Goal: Task Accomplishment & Management: Manage account settings

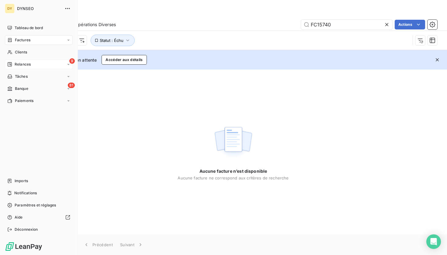
click at [12, 66] on icon at bounding box center [10, 64] width 4 height 4
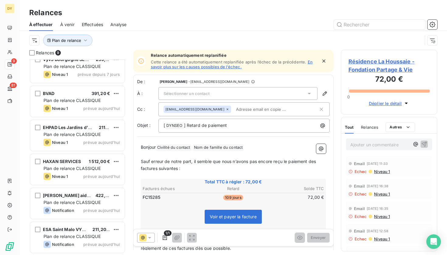
scroll to position [111, 0]
click at [63, 242] on div "Ville de Suresnes 480,00 € Plan de relance CLASSIQUE Niveau 1 prévue depuis 16 …" at bounding box center [77, 158] width 96 height 196
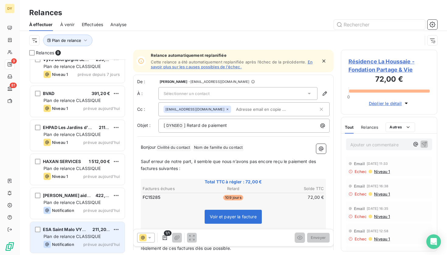
click at [73, 235] on span "Plan de relance CLASSIQUE" at bounding box center [71, 236] width 57 height 5
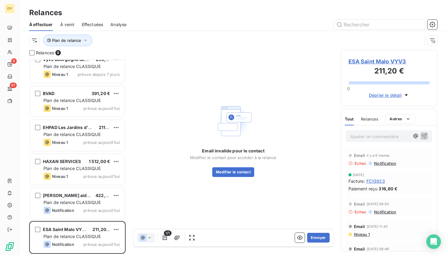
click at [389, 61] on span "ESA Saint Malo VYV3" at bounding box center [388, 61] width 81 height 8
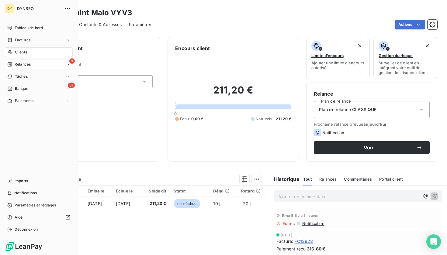
click at [32, 64] on div "9 Relances" at bounding box center [39, 65] width 68 height 10
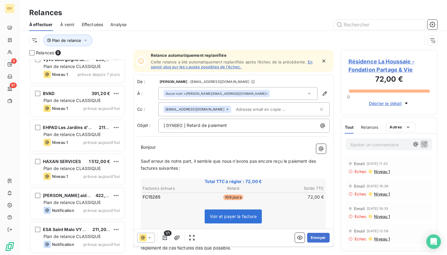
scroll to position [111, 0]
click at [73, 238] on div "Ville de Suresnes 480,00 € Plan de relance CLASSIQUE Niveau 1 prévue depuis 16 …" at bounding box center [77, 158] width 96 height 196
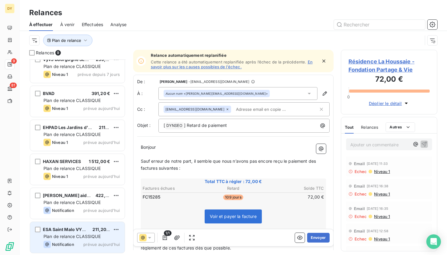
click at [66, 237] on span "Plan de relance CLASSIQUE" at bounding box center [71, 236] width 57 height 5
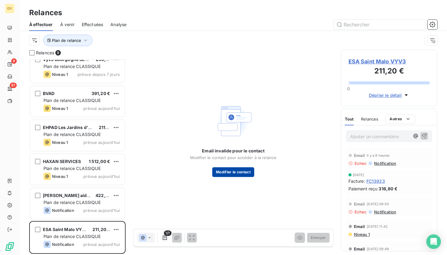
click at [243, 175] on button "Modifier le contact" at bounding box center [233, 173] width 42 height 10
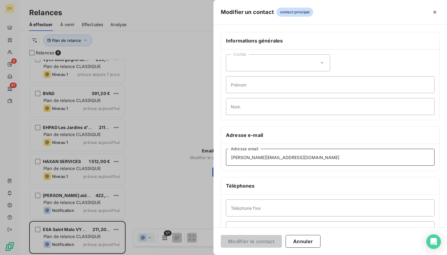
drag, startPoint x: 285, startPoint y: 158, endPoint x: 190, endPoint y: 156, distance: 94.9
drag, startPoint x: 282, startPoint y: 158, endPoint x: 232, endPoint y: 158, distance: 49.9
click at [232, 158] on input "[PERSON_NAME][EMAIL_ADDRESS][DOMAIN_NAME]" at bounding box center [330, 157] width 209 height 17
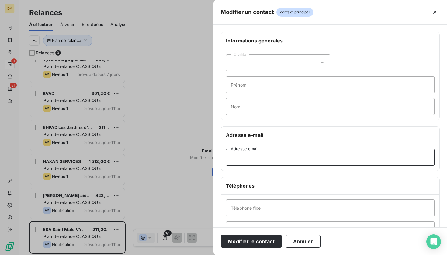
click at [257, 161] on input "Adresse email" at bounding box center [330, 157] width 209 height 17
paste input "[PERSON_NAME][EMAIL_ADDRESS][DOMAIN_NAME]"
type input "[PERSON_NAME][EMAIL_ADDRESS][DOMAIN_NAME]"
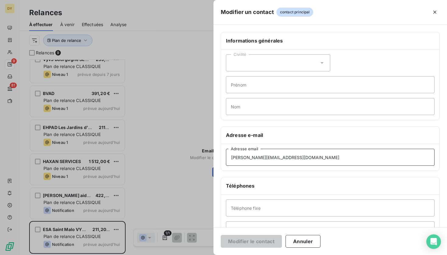
drag, startPoint x: 292, startPoint y: 158, endPoint x: 217, endPoint y: 159, distance: 74.8
click at [217, 159] on div "Informations générales Civilité Prénom Nom Adresse e-mail [PERSON_NAME][EMAIL_A…" at bounding box center [330, 167] width 234 height 270
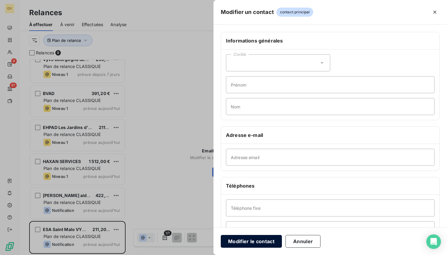
click at [250, 240] on button "Modifier le contact" at bounding box center [251, 241] width 61 height 13
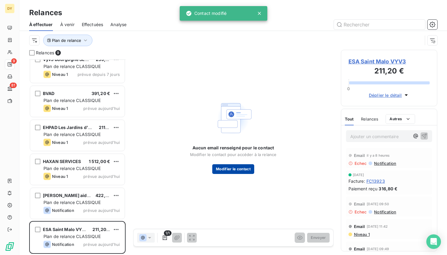
click at [244, 166] on button "Modifier le contact" at bounding box center [233, 169] width 42 height 10
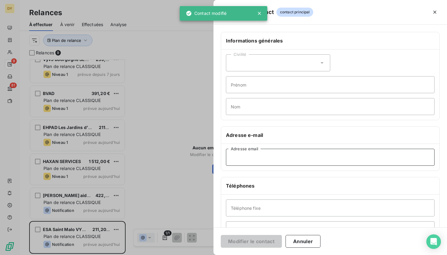
paste input "[PERSON_NAME][EMAIL_ADDRESS][DOMAIN_NAME]"
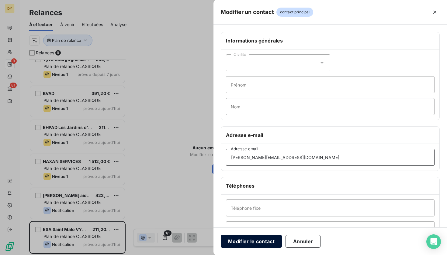
type input "[PERSON_NAME][EMAIL_ADDRESS][DOMAIN_NAME]"
click at [257, 245] on button "Modifier le contact" at bounding box center [251, 241] width 61 height 13
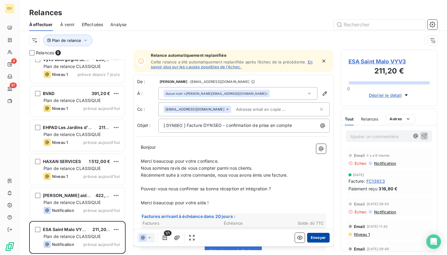
click at [316, 238] on button "Envoyer" at bounding box center [318, 238] width 22 height 10
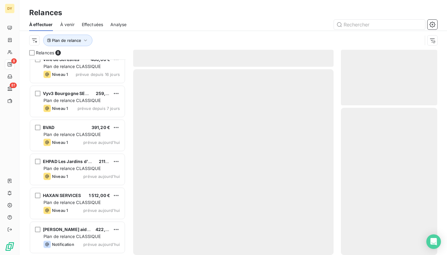
scroll to position [77, 0]
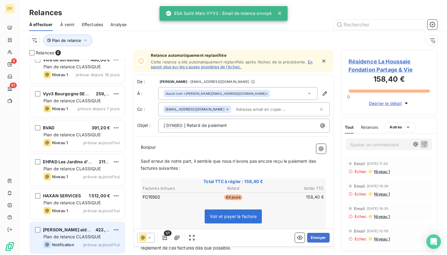
click at [71, 239] on span "Plan de relance CLASSIQUE" at bounding box center [71, 236] width 57 height 5
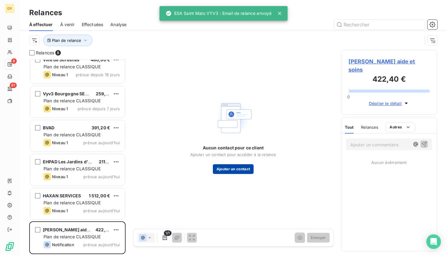
click at [228, 168] on button "Ajouter un contact" at bounding box center [233, 169] width 41 height 10
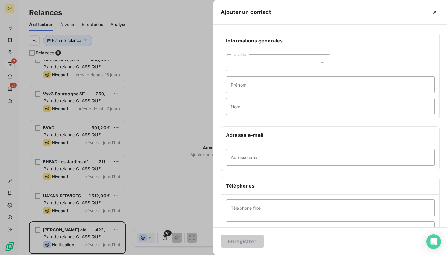
click at [149, 181] on div at bounding box center [223, 127] width 447 height 255
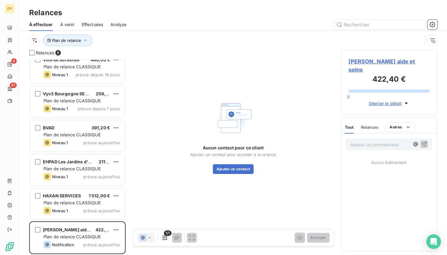
click at [376, 63] on span "[PERSON_NAME] aide et soins" at bounding box center [388, 65] width 81 height 16
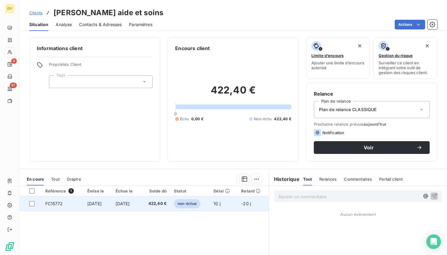
click at [126, 205] on span "[DATE]" at bounding box center [123, 203] width 14 height 5
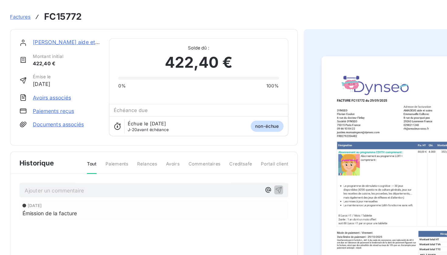
click at [56, 34] on link "[PERSON_NAME] aide et soins" at bounding box center [79, 34] width 62 height 5
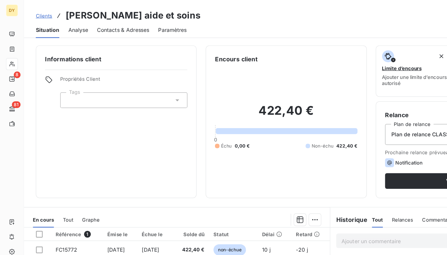
click at [102, 27] on span "Contacts & Adresses" at bounding box center [100, 25] width 43 height 6
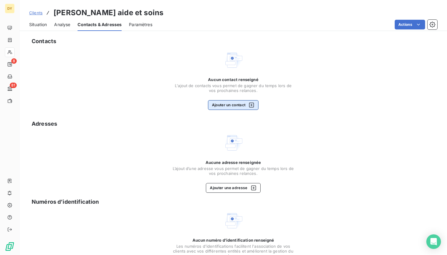
click at [248, 104] on div "button" at bounding box center [249, 105] width 9 height 6
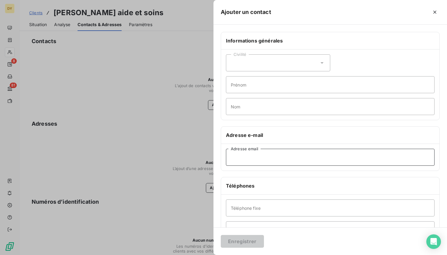
paste input "[EMAIL_ADDRESS][DOMAIN_NAME]"
type input "[EMAIL_ADDRESS][DOMAIN_NAME]"
click at [240, 244] on button "Enregistrer" at bounding box center [242, 241] width 43 height 13
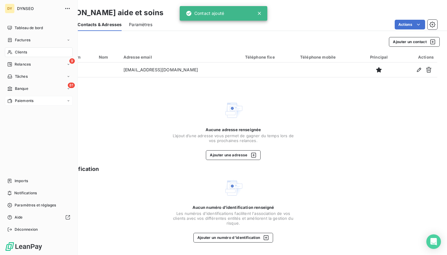
click at [30, 104] on div "Paiements" at bounding box center [39, 101] width 68 height 10
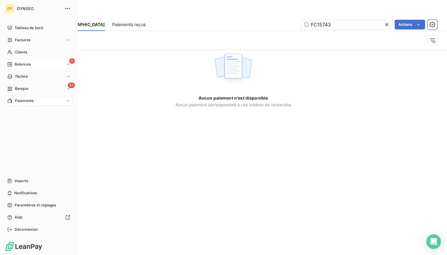
click at [27, 64] on span "Relances" at bounding box center [23, 64] width 16 height 5
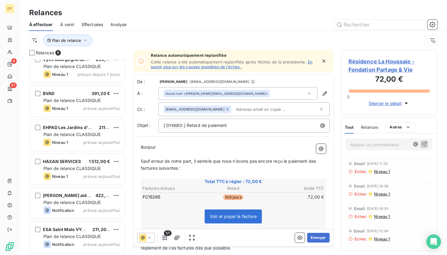
scroll to position [111, 0]
click at [74, 202] on span "Plan de relance CLASSIQUE" at bounding box center [71, 202] width 57 height 5
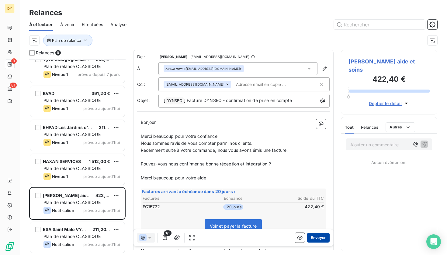
click at [319, 237] on button "Envoyer" at bounding box center [318, 238] width 22 height 10
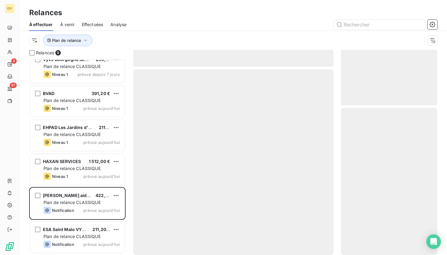
scroll to position [77, 0]
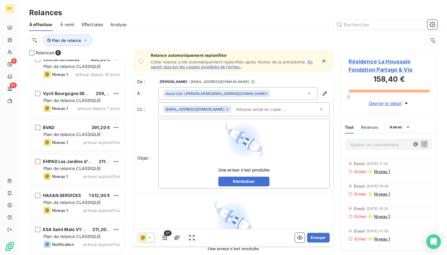
scroll to position [77, 0]
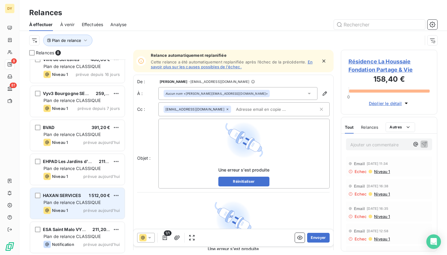
click at [71, 206] on div "HAXAN SERVICES 1 512,00 € Plan de relance CLASSIQUE Niveau 1 prévue [DATE]" at bounding box center [77, 203] width 95 height 31
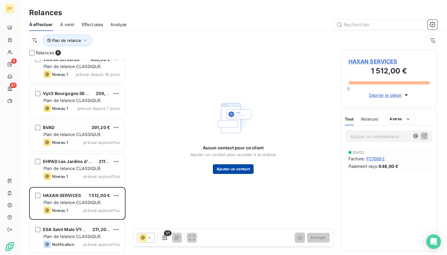
click at [224, 172] on button "Ajouter un contact" at bounding box center [233, 169] width 41 height 10
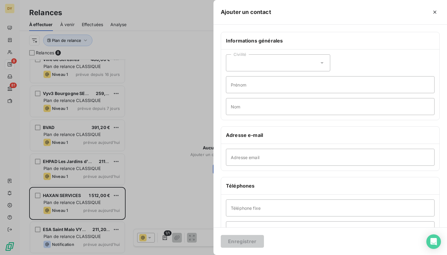
click at [162, 133] on div at bounding box center [223, 127] width 447 height 255
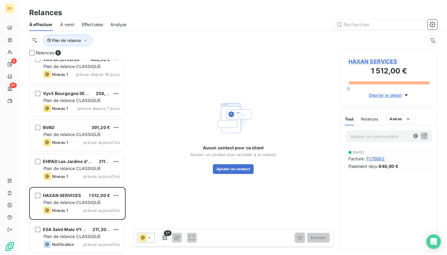
click at [370, 60] on span "HAXAN SERVICES" at bounding box center [388, 61] width 81 height 8
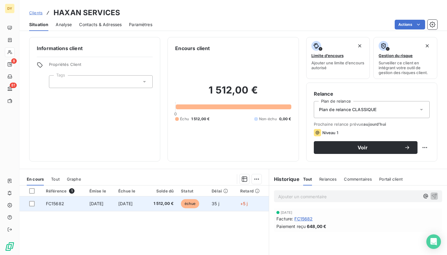
click at [144, 204] on td "[DATE]" at bounding box center [129, 204] width 29 height 15
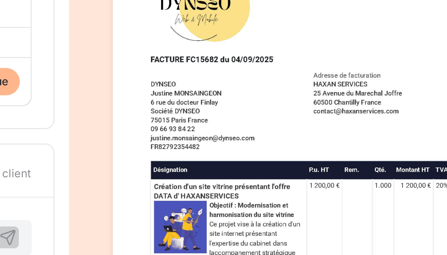
drag, startPoint x: 105, startPoint y: 35, endPoint x: 117, endPoint y: 34, distance: 12.9
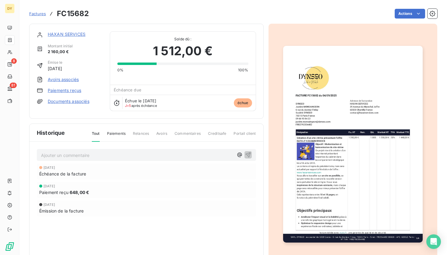
click at [66, 34] on link "HAXAN SERVICES" at bounding box center [67, 34] width 38 height 5
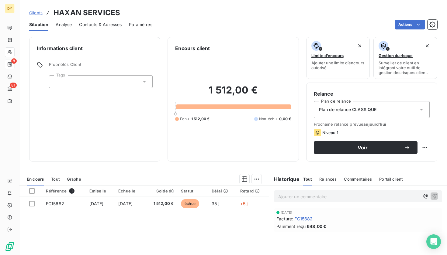
click at [93, 26] on span "Contacts & Adresses" at bounding box center [100, 25] width 43 height 6
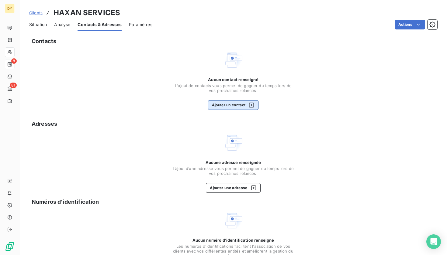
click at [227, 106] on button "Ajouter un contact" at bounding box center [233, 105] width 51 height 10
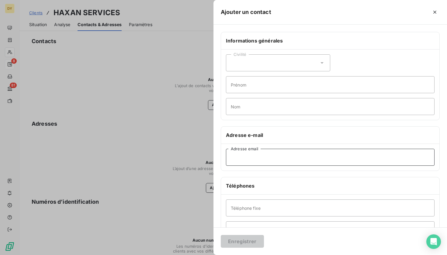
paste input "[EMAIL_ADDRESS][DOMAIN_NAME]"
type input "[EMAIL_ADDRESS][DOMAIN_NAME]"
click at [246, 244] on button "Enregistrer" at bounding box center [242, 241] width 43 height 13
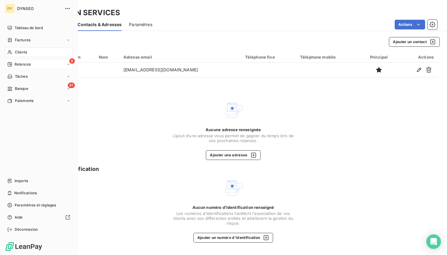
click at [24, 64] on span "Relances" at bounding box center [23, 64] width 16 height 5
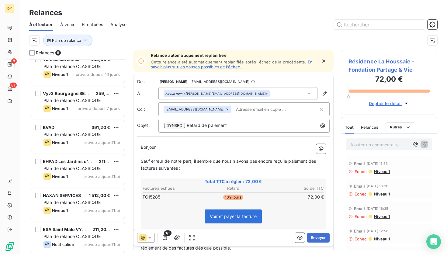
scroll to position [77, 0]
click at [61, 200] on div "Résidence La Houssaie Fondation Partage & Vie 158,40 € Plan de relance CLASSIQU…" at bounding box center [77, 158] width 96 height 196
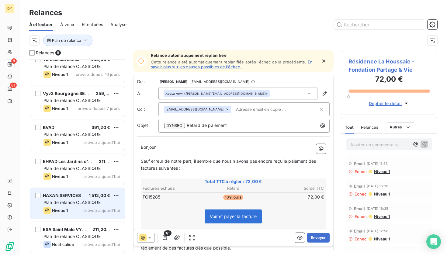
click at [77, 203] on span "Plan de relance CLASSIQUE" at bounding box center [71, 202] width 57 height 5
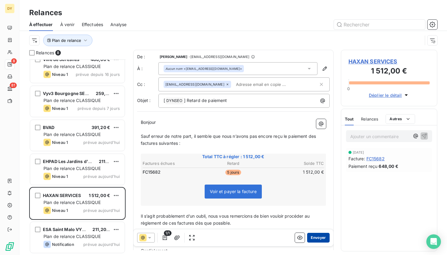
click at [320, 239] on button "Envoyer" at bounding box center [318, 238] width 22 height 10
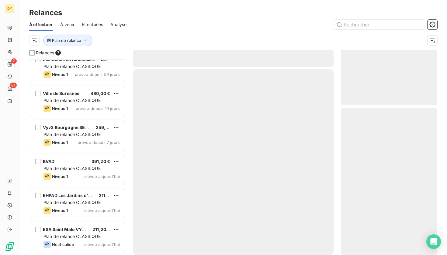
scroll to position [43, 0]
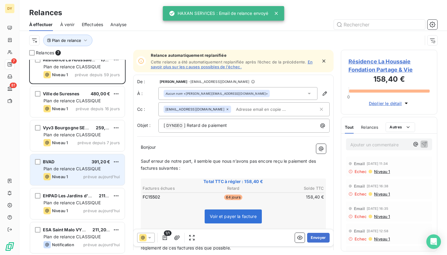
click at [75, 176] on div "Niveau 1 prévue aujourd’hui" at bounding box center [81, 176] width 76 height 7
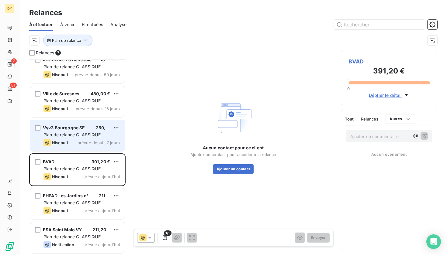
click at [78, 136] on span "Plan de relance CLASSIQUE" at bounding box center [71, 134] width 57 height 5
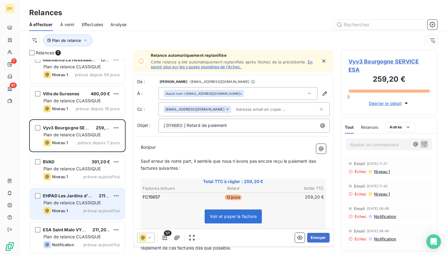
click at [65, 208] on div "Niveau 1" at bounding box center [55, 210] width 24 height 7
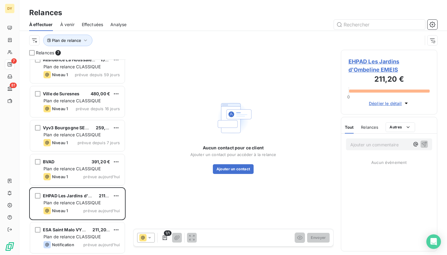
click at [377, 65] on span "EHPAD Les Jardins d'Ombeline EMEIS" at bounding box center [388, 65] width 81 height 16
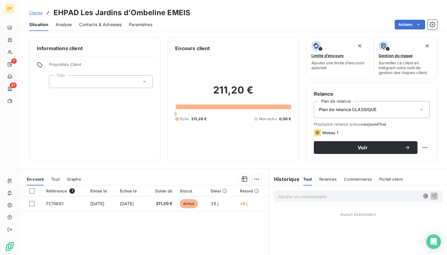
click at [92, 22] on span "Contacts & Adresses" at bounding box center [100, 25] width 43 height 6
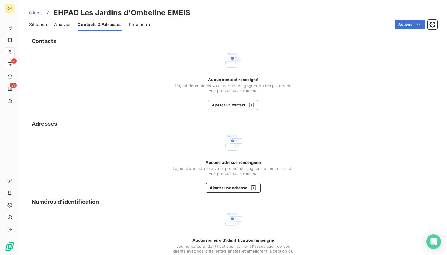
click at [45, 23] on span "Situation" at bounding box center [38, 25] width 18 height 6
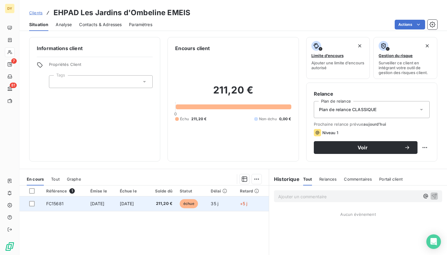
click at [111, 205] on td "[DATE]" at bounding box center [101, 204] width 29 height 15
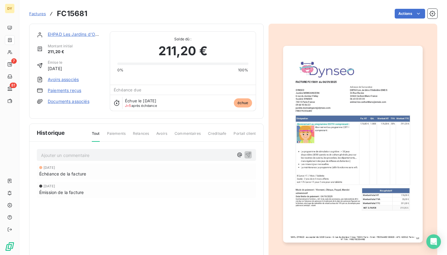
drag, startPoint x: 350, startPoint y: 101, endPoint x: 362, endPoint y: 101, distance: 11.9
click at [67, 33] on link "EHPAD Les Jardins d'Ombeline EMEIS" at bounding box center [87, 34] width 78 height 5
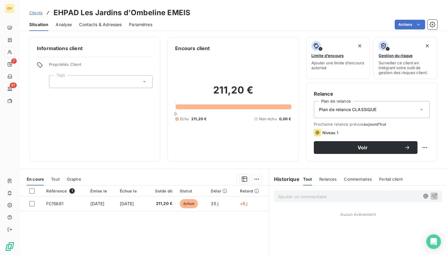
click at [112, 22] on span "Contacts & Adresses" at bounding box center [100, 25] width 43 height 6
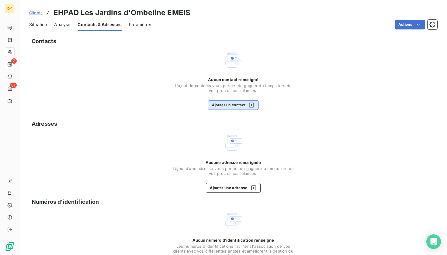
click at [227, 102] on button "Ajouter un contact" at bounding box center [233, 105] width 51 height 10
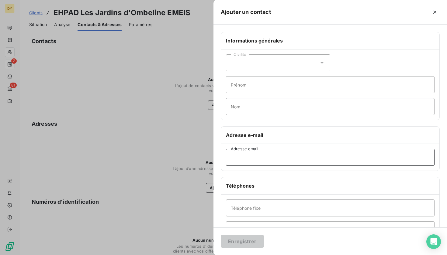
paste input "[EMAIL_ADDRESS][DOMAIN_NAME]"
type input "[EMAIL_ADDRESS][DOMAIN_NAME]"
click at [238, 242] on button "Enregistrer" at bounding box center [242, 241] width 43 height 13
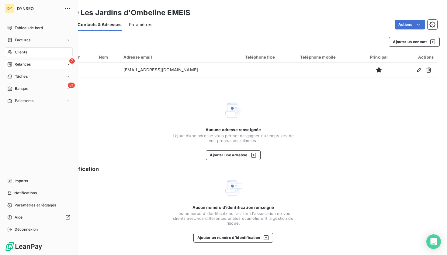
click at [31, 65] on div "7 Relances" at bounding box center [39, 65] width 68 height 10
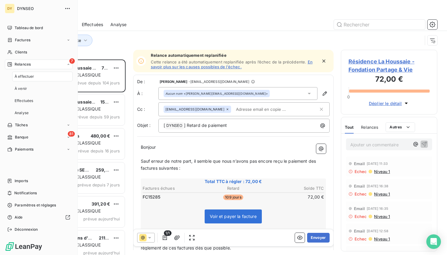
scroll to position [196, 97]
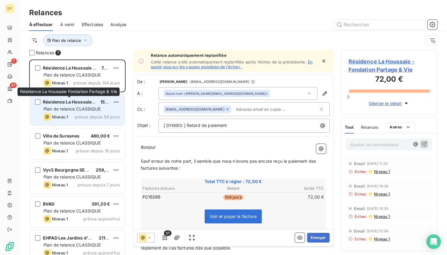
click at [84, 100] on span "Résidence La Houssaie Fondation Partage & Vie" at bounding box center [93, 101] width 100 height 5
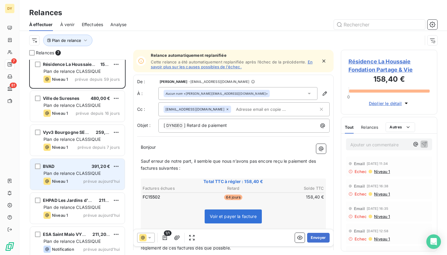
scroll to position [39, 0]
click at [74, 207] on div "Résidence La Houssaie - Fondation Partage & Vie 72,00 € Plan de relance CLASSIQ…" at bounding box center [77, 158] width 96 height 196
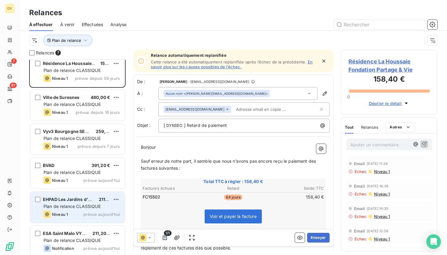
click at [79, 200] on span "EHPAD Les Jardins d'Ombeline EMEIS" at bounding box center [83, 199] width 80 height 5
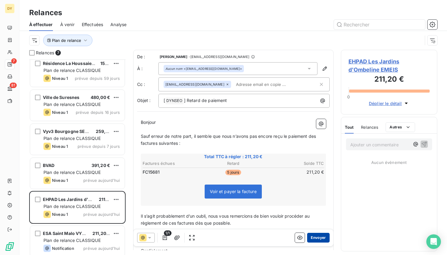
click at [322, 237] on button "Envoyer" at bounding box center [318, 238] width 22 height 10
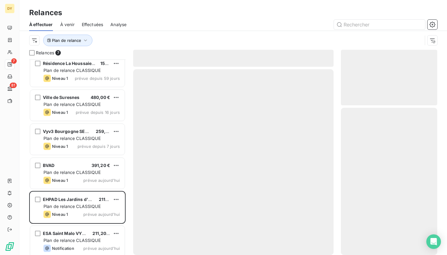
scroll to position [9, 0]
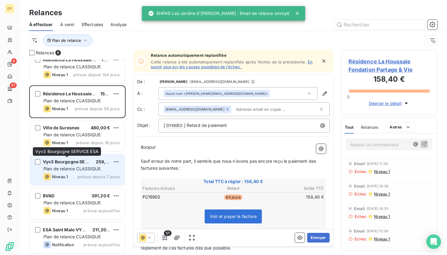
click at [65, 161] on span "Vyv3 Bourgogne SERVICE ESA" at bounding box center [75, 161] width 65 height 5
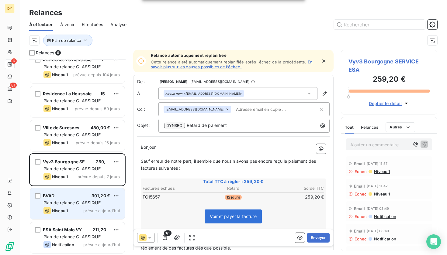
click at [65, 216] on div "BVAD 391,20 € Plan de relance CLASSIQUE Niveau 1 prévue [DATE]" at bounding box center [77, 204] width 95 height 31
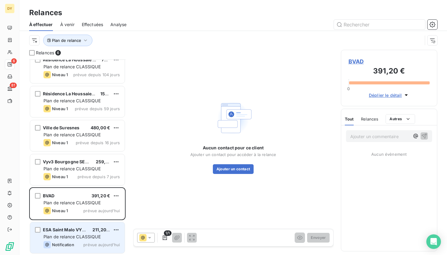
click at [66, 239] on span "Plan de relance CLASSIQUE" at bounding box center [71, 236] width 57 height 5
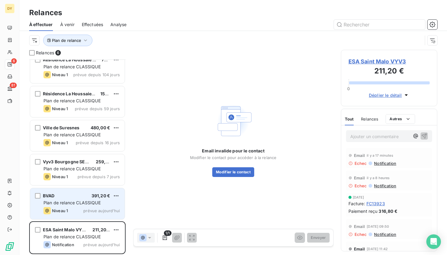
click at [75, 206] on div "BVAD 391,20 € Plan de relance CLASSIQUE Niveau 1 prévue [DATE]" at bounding box center [77, 204] width 95 height 31
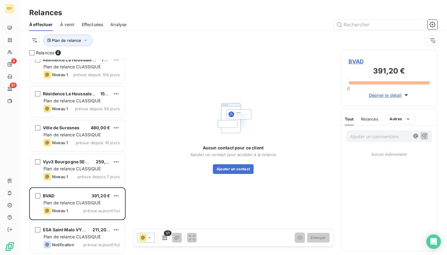
click at [354, 61] on span "BVAD" at bounding box center [388, 61] width 81 height 8
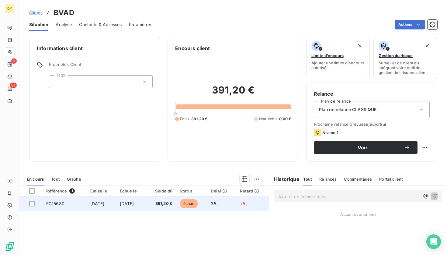
click at [114, 204] on td "[DATE]" at bounding box center [101, 204] width 29 height 15
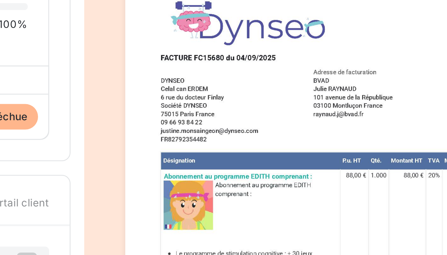
drag, startPoint x: 111, startPoint y: 38, endPoint x: 119, endPoint y: 38, distance: 8.2
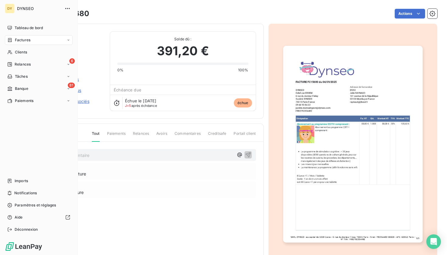
click at [22, 65] on span "Relances" at bounding box center [23, 64] width 16 height 5
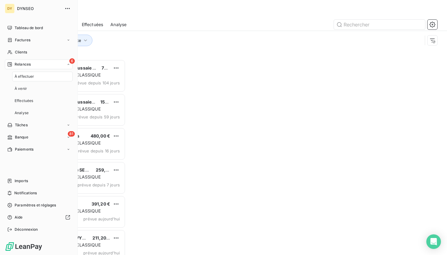
scroll to position [196, 97]
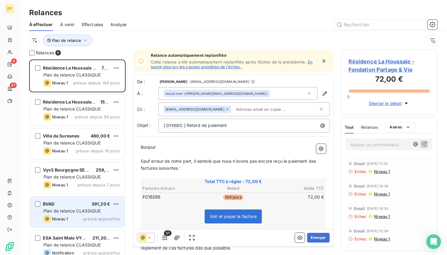
click at [76, 211] on span "Plan de relance CLASSIQUE" at bounding box center [71, 211] width 57 height 5
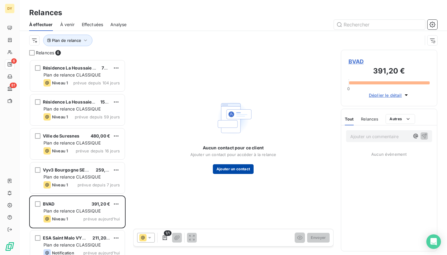
click at [230, 168] on button "Ajouter un contact" at bounding box center [233, 169] width 41 height 10
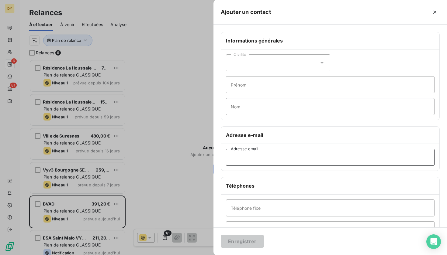
paste input "[EMAIL_ADDRESS][DOMAIN_NAME]"
type input "[EMAIL_ADDRESS][DOMAIN_NAME]"
click at [240, 243] on button "Enregistrer" at bounding box center [242, 241] width 43 height 13
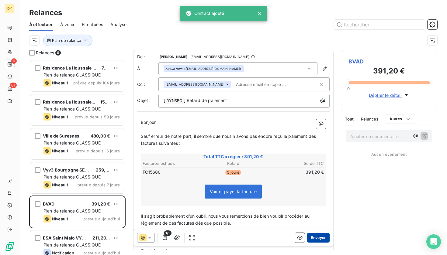
click at [324, 239] on button "Envoyer" at bounding box center [318, 238] width 22 height 10
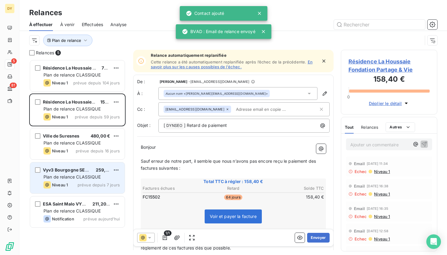
click at [81, 189] on div "Vyv3 Bourgogne SERVICE ESA 259,20 € Plan de relance CLASSIQUE Niveau 1 prévue d…" at bounding box center [77, 178] width 95 height 31
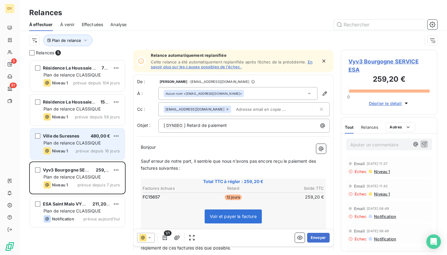
click at [66, 135] on span "Ville de Suresnes" at bounding box center [61, 135] width 37 height 5
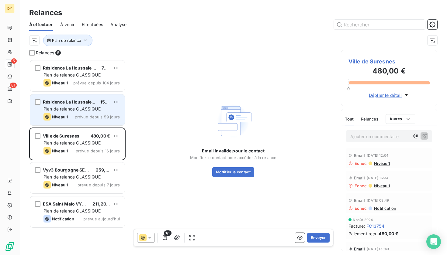
click at [60, 119] on span "Niveau 1" at bounding box center [60, 117] width 16 height 5
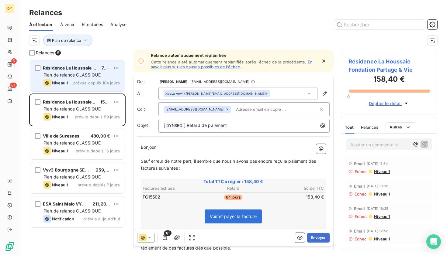
click at [61, 79] on div "Résidence La Houssaie - Fondation Partage & Vie 72,00 € Plan de relance CLASSIQ…" at bounding box center [77, 76] width 95 height 31
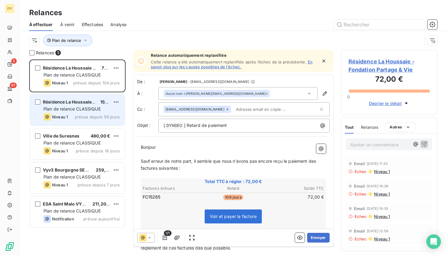
click at [62, 113] on div "Niveau 1" at bounding box center [55, 116] width 24 height 7
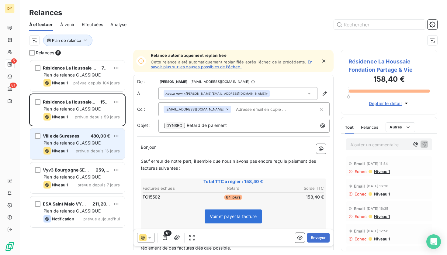
click at [68, 136] on span "Ville de Suresnes" at bounding box center [61, 135] width 37 height 5
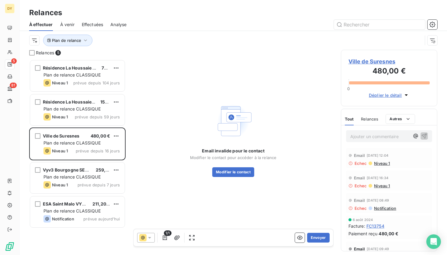
click at [361, 60] on span "Ville de Suresnes" at bounding box center [388, 61] width 81 height 8
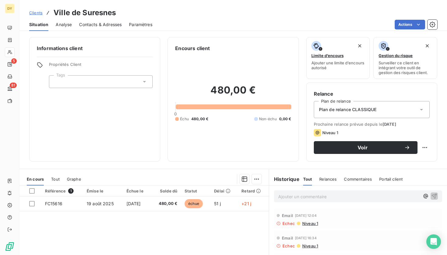
click at [93, 27] on span "Contacts & Adresses" at bounding box center [100, 25] width 43 height 6
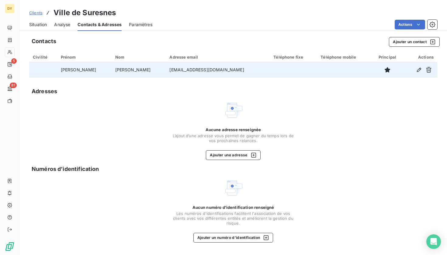
click at [175, 69] on td "[EMAIL_ADDRESS][DOMAIN_NAME]" at bounding box center [218, 70] width 104 height 15
click at [180, 70] on td "[EMAIL_ADDRESS][DOMAIN_NAME]" at bounding box center [218, 70] width 104 height 15
click at [201, 69] on td "[EMAIL_ADDRESS][DOMAIN_NAME]" at bounding box center [218, 70] width 104 height 15
drag, startPoint x: 201, startPoint y: 69, endPoint x: 141, endPoint y: 69, distance: 60.2
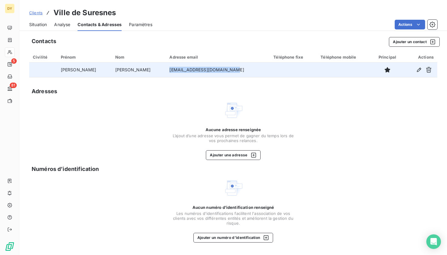
click at [166, 69] on td "[EMAIL_ADDRESS][DOMAIN_NAME]" at bounding box center [218, 70] width 104 height 15
copy td "[EMAIL_ADDRESS][DOMAIN_NAME]"
